Goal: Information Seeking & Learning: Understand process/instructions

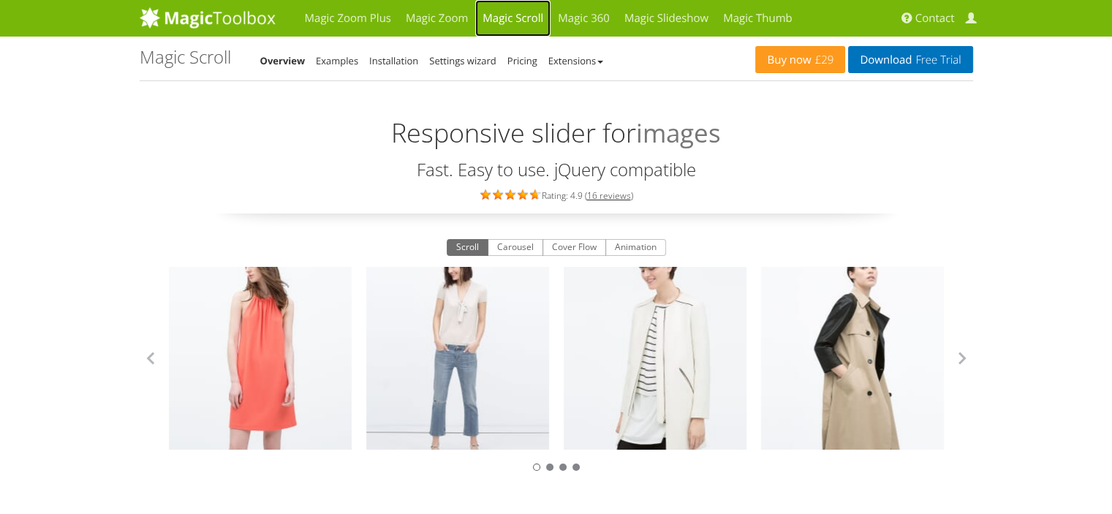
click at [505, 19] on link "Magic Scroll" at bounding box center [512, 18] width 75 height 37
click at [327, 58] on link "Examples" at bounding box center [337, 60] width 42 height 13
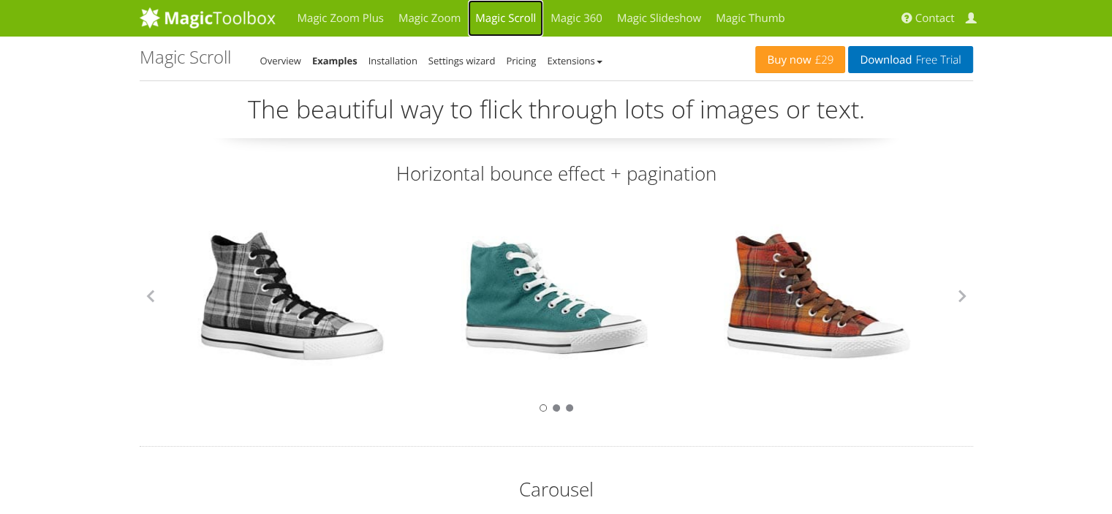
click at [500, 20] on link "Magic Scroll" at bounding box center [505, 18] width 75 height 37
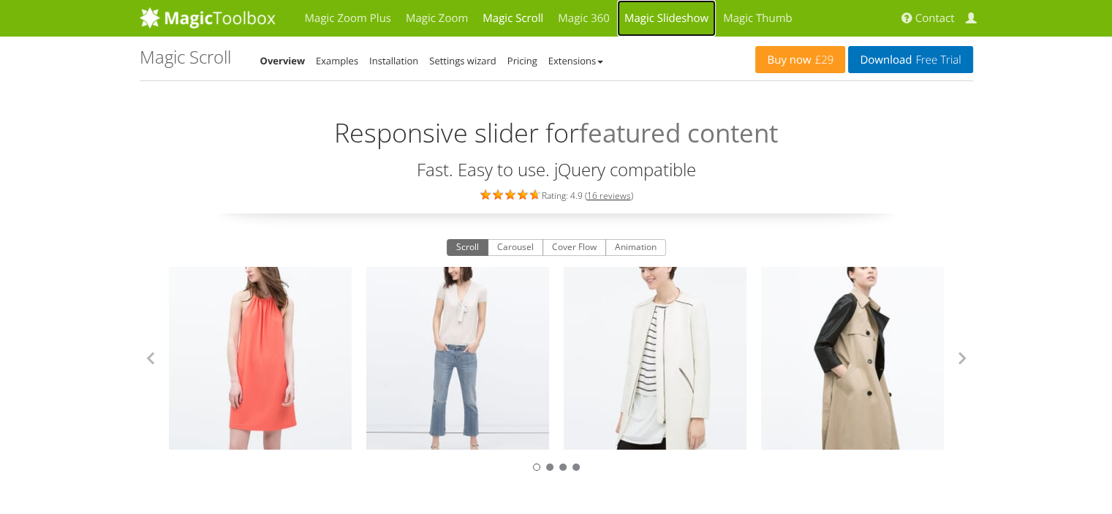
click at [685, 18] on link "Magic Slideshow" at bounding box center [666, 18] width 99 height 37
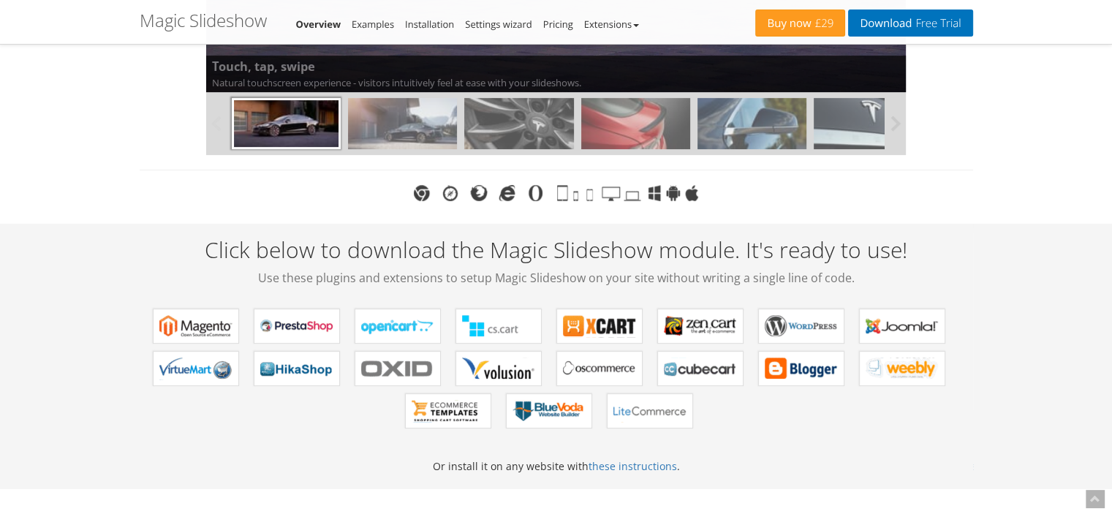
scroll to position [219, 0]
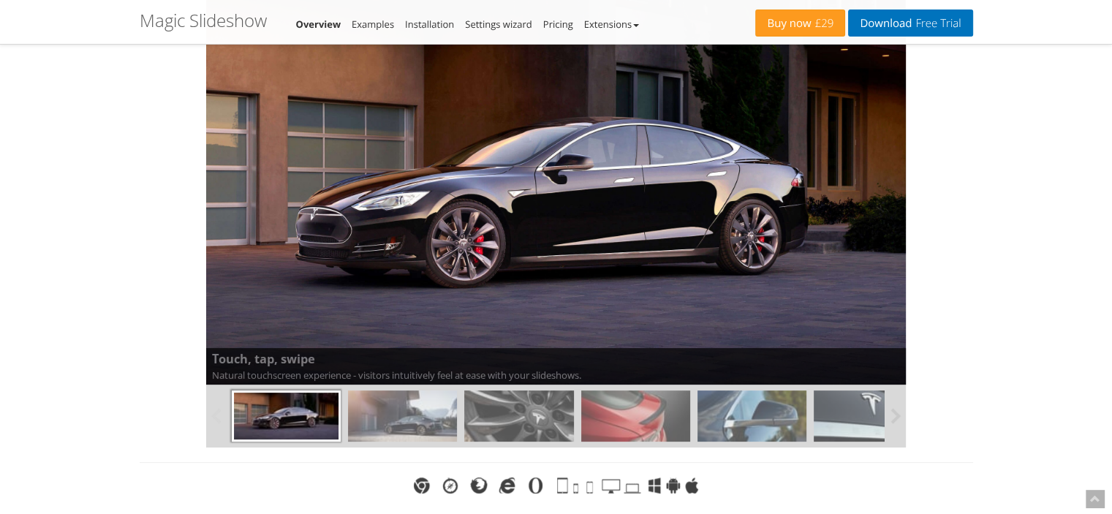
click at [415, 402] on img at bounding box center [402, 416] width 109 height 51
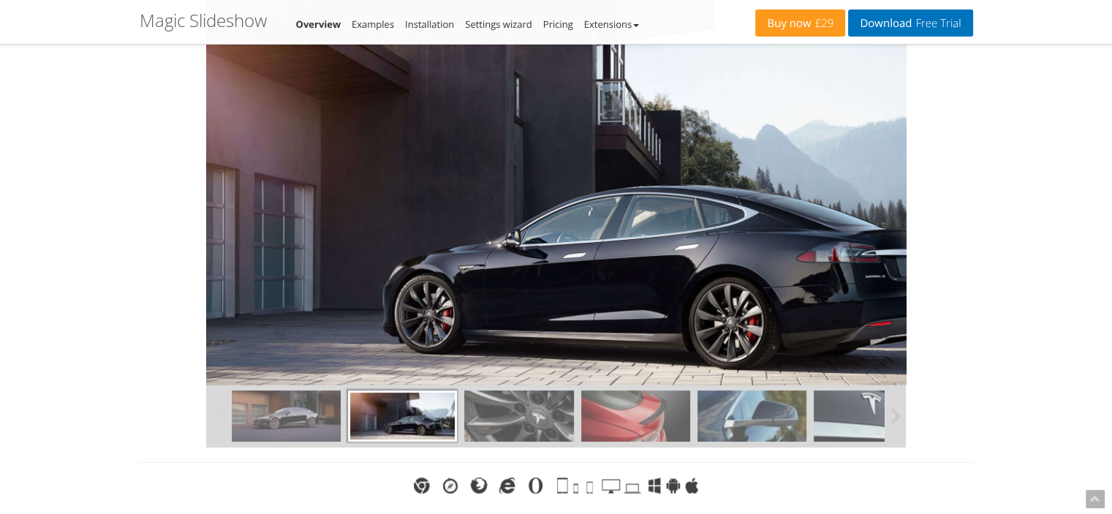
click at [541, 415] on img at bounding box center [518, 416] width 109 height 51
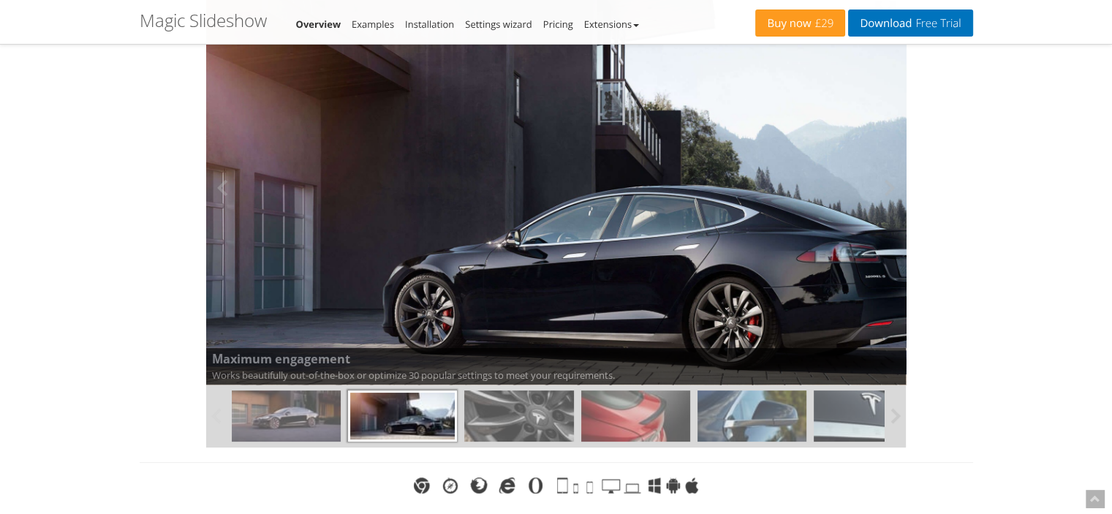
scroll to position [0, 0]
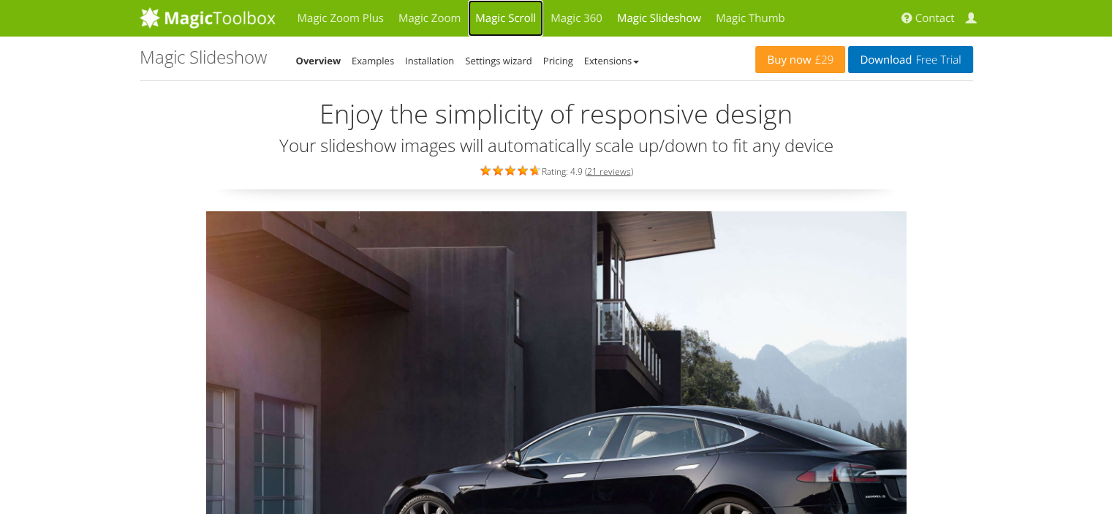
click at [530, 20] on link "Magic Scroll" at bounding box center [505, 18] width 75 height 37
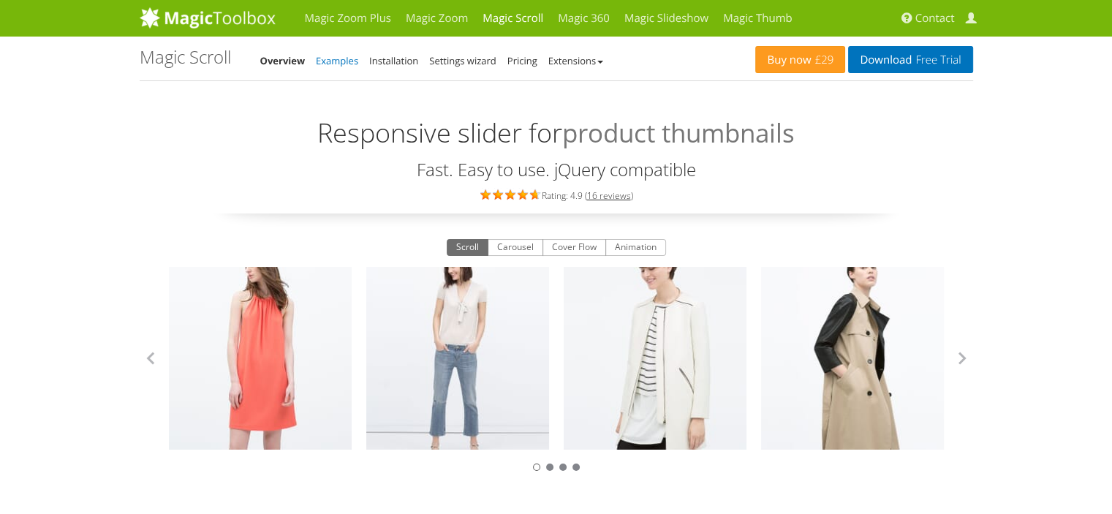
click at [356, 57] on link "Examples" at bounding box center [337, 60] width 42 height 13
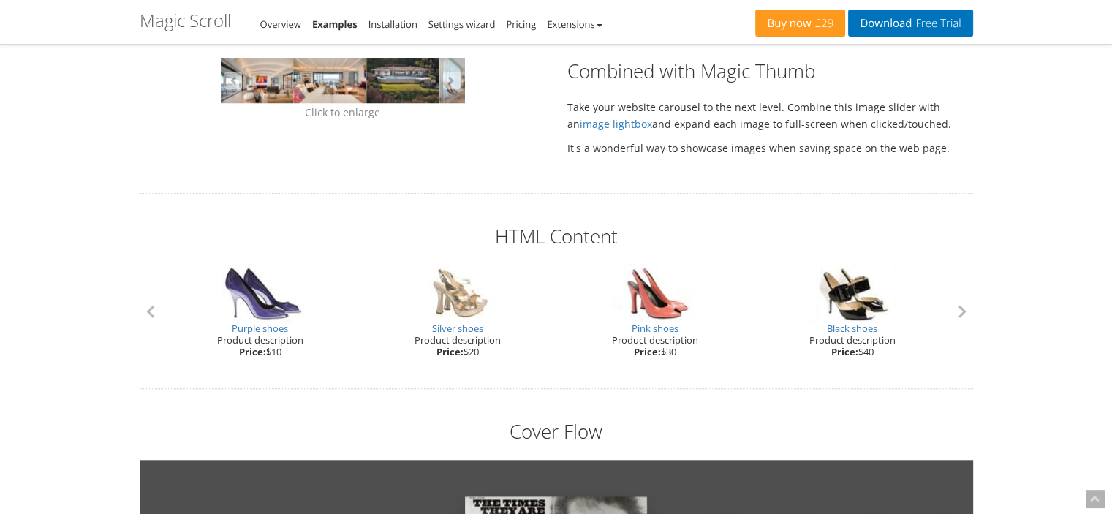
scroll to position [966, 0]
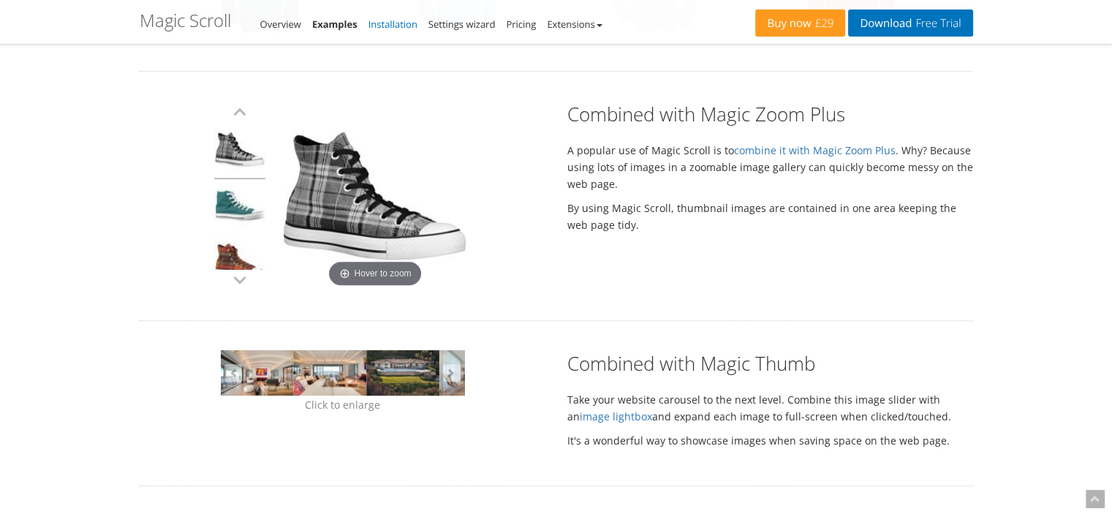
click at [389, 28] on link "Installation" at bounding box center [393, 24] width 49 height 13
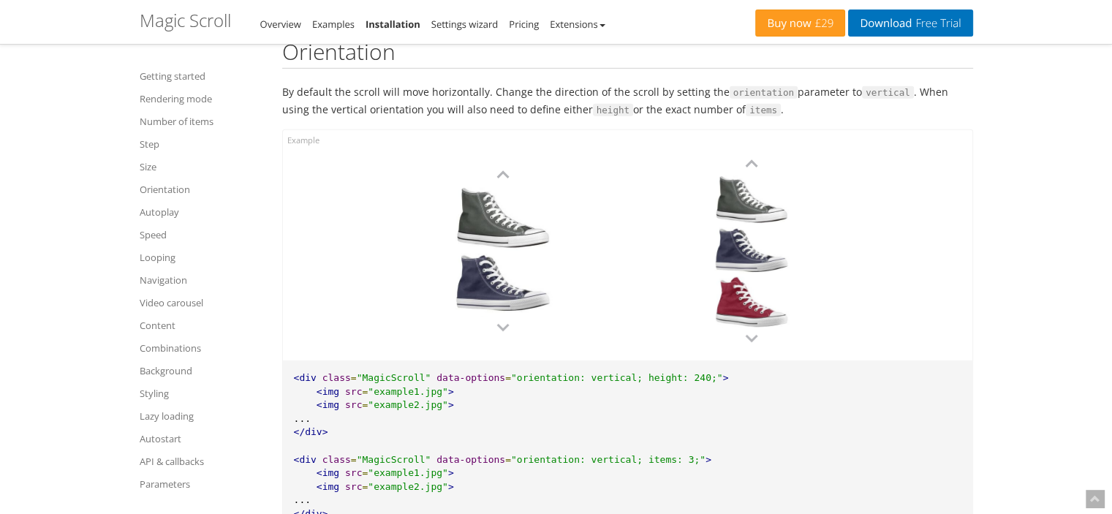
scroll to position [4681, 0]
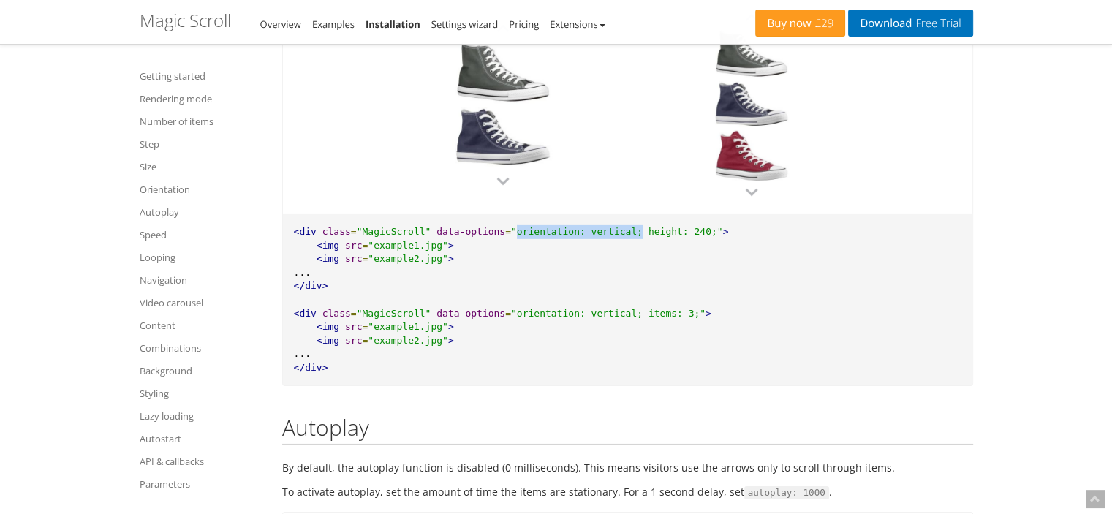
drag, startPoint x: 496, startPoint y: 238, endPoint x: 611, endPoint y: 236, distance: 115.6
click at [611, 236] on span ""orientation: vertical; height: 240;"" at bounding box center [617, 231] width 212 height 11
copy span "orientation: vertical;"
click at [532, 237] on span ""orientation: vertical; height: 240;"" at bounding box center [617, 231] width 212 height 11
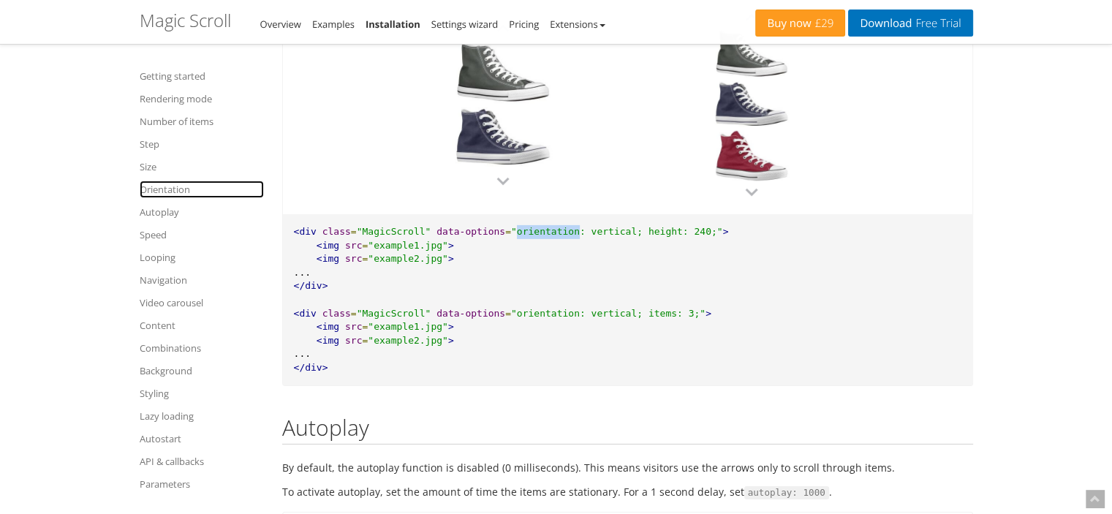
click at [181, 189] on link "Orientation" at bounding box center [202, 190] width 124 height 18
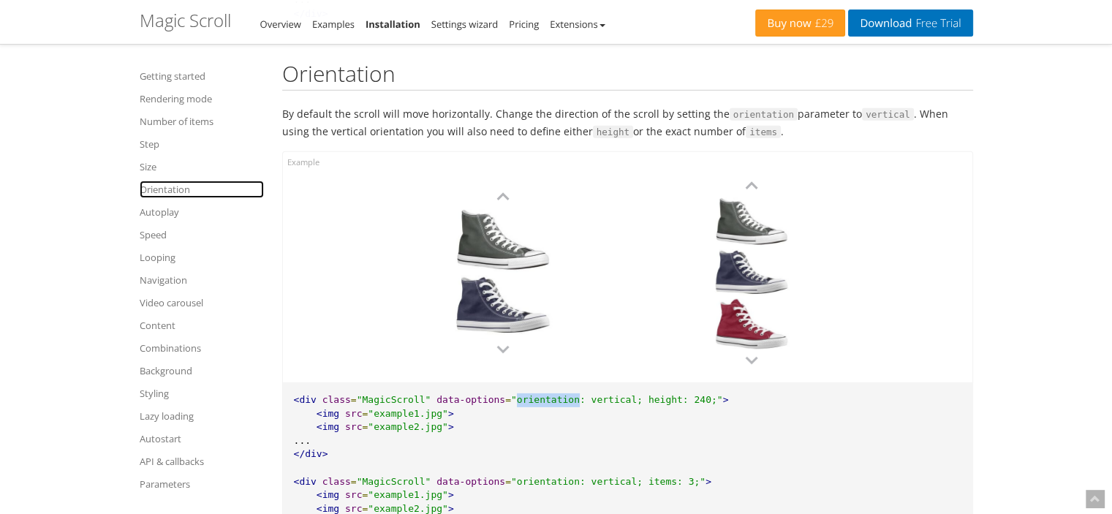
click at [181, 189] on link "Orientation" at bounding box center [202, 190] width 124 height 18
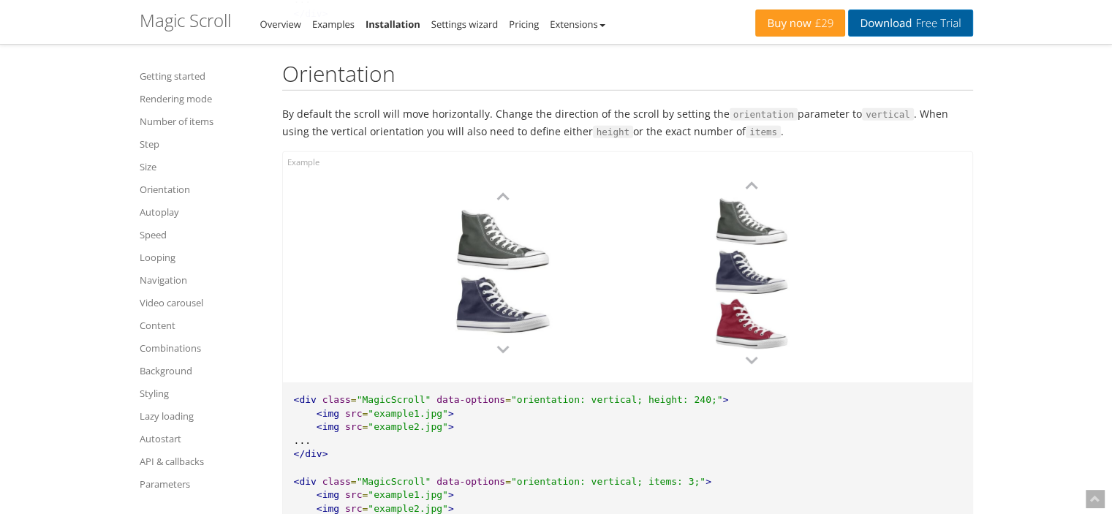
scroll to position [12216, 0]
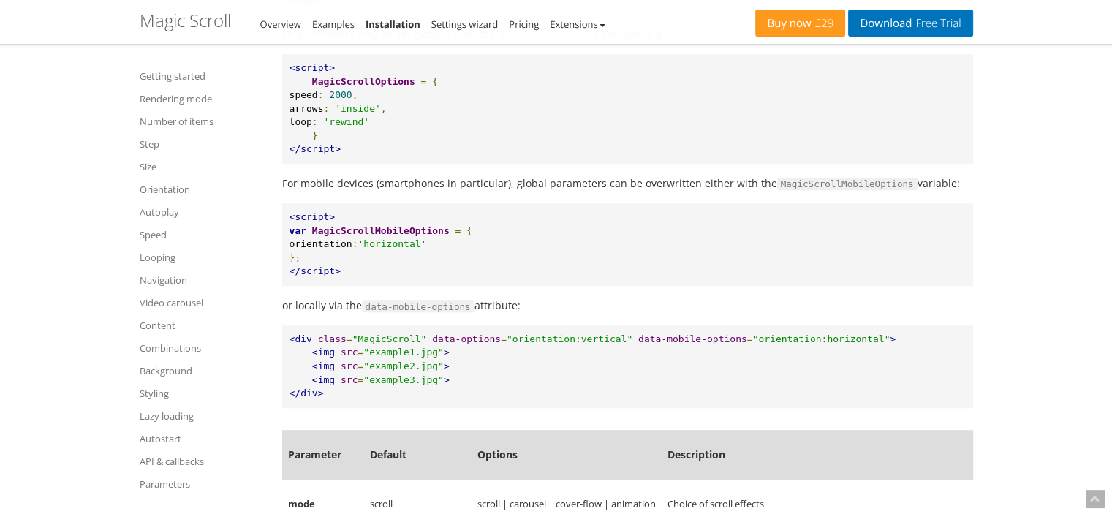
click at [809, 344] on span ""orientation:horizontal"" at bounding box center [822, 339] width 138 height 11
copy span "horizontal"
